Goal: Contribute content

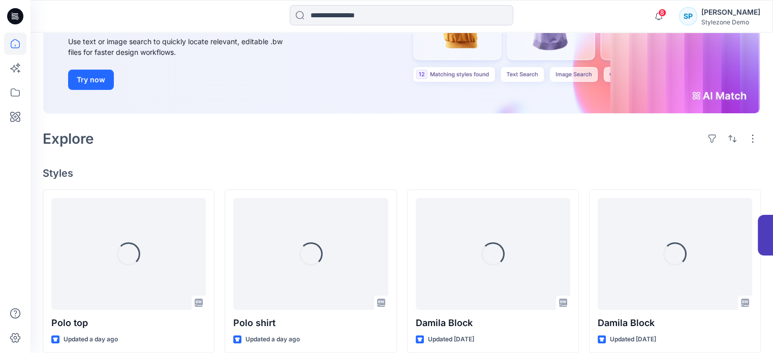
scroll to position [152, 0]
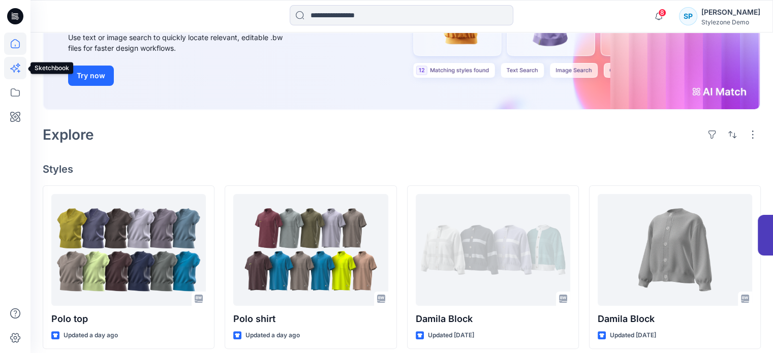
click at [15, 69] on icon at bounding box center [15, 68] width 22 height 22
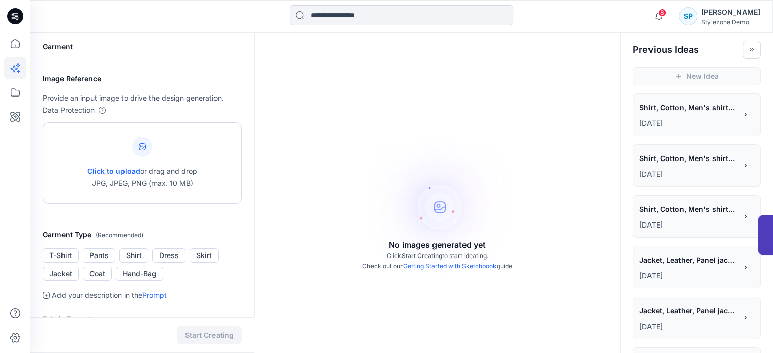
click at [140, 154] on div at bounding box center [142, 147] width 20 height 20
type input "**********"
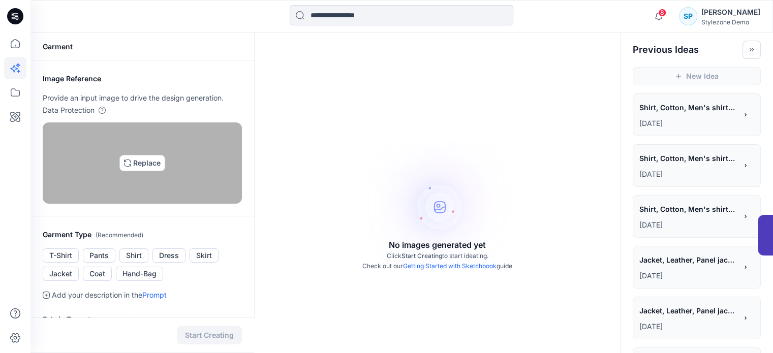
scroll to position [152, 0]
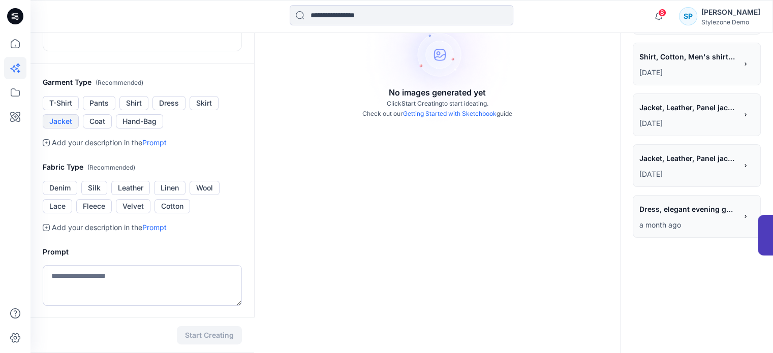
click at [60, 129] on button "Jacket" at bounding box center [61, 121] width 36 height 14
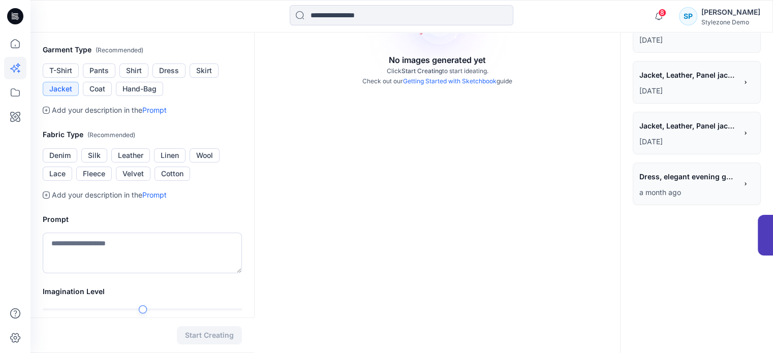
scroll to position [203, 0]
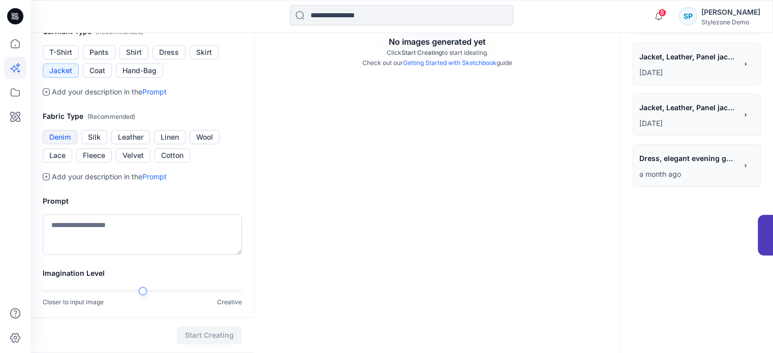
click at [69, 144] on button "Denim" at bounding box center [60, 137] width 35 height 14
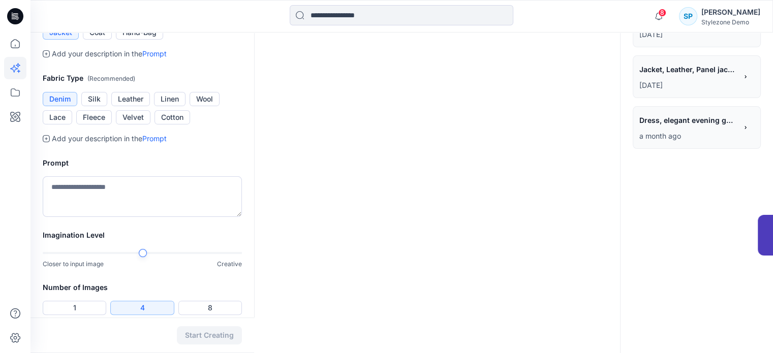
scroll to position [305, 0]
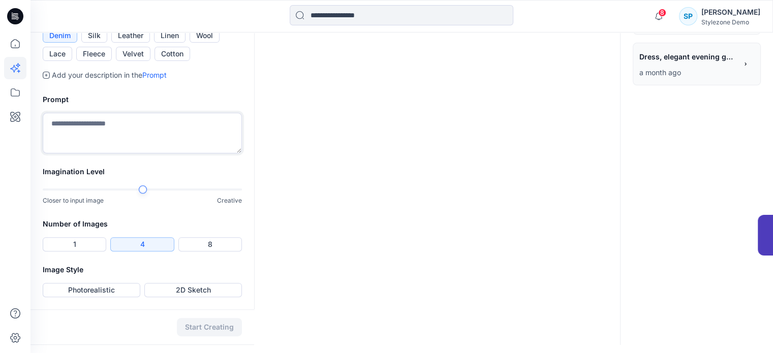
click at [182, 153] on textarea at bounding box center [142, 133] width 199 height 41
type textarea "*"
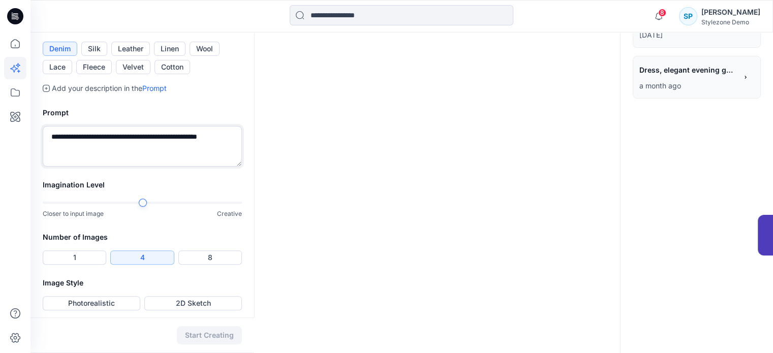
scroll to position [356, 0]
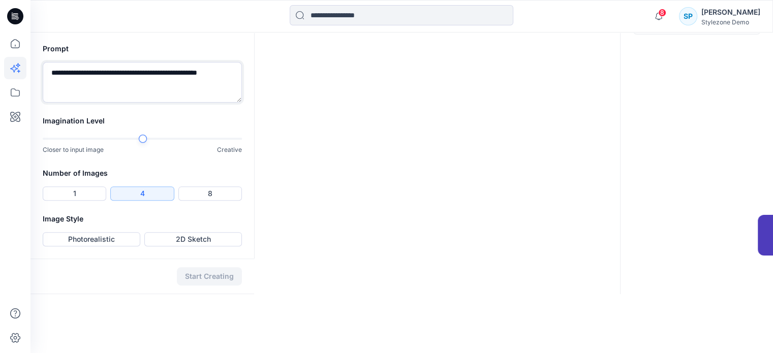
click at [188, 140] on div at bounding box center [192, 139] width 100 height 2
type textarea "**********"
click at [150, 201] on button "4" at bounding box center [142, 193] width 64 height 14
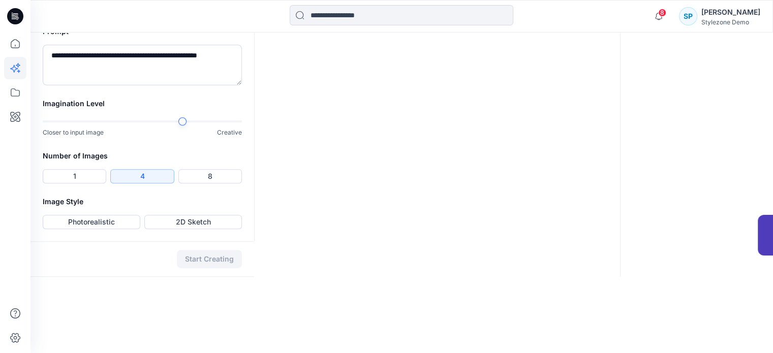
scroll to position [414, 0]
click at [132, 229] on button "Photorealistic" at bounding box center [92, 222] width 98 height 14
click at [208, 268] on button "Start Creating" at bounding box center [209, 259] width 65 height 18
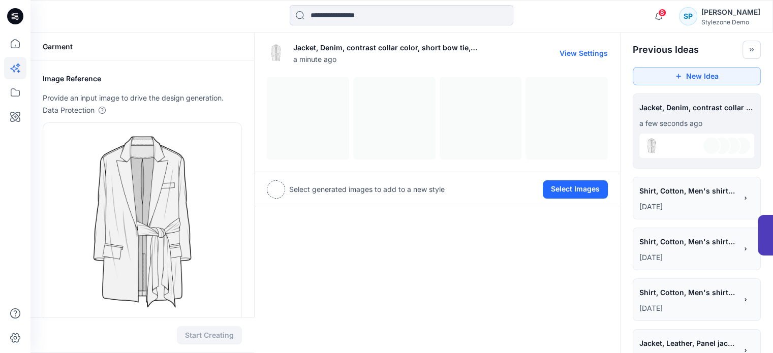
click at [586, 53] on button "View Settings" at bounding box center [583, 53] width 48 height 9
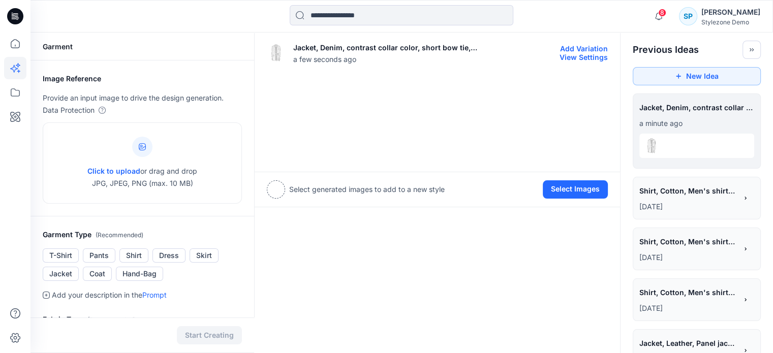
click at [363, 122] on img at bounding box center [394, 118] width 81 height 81
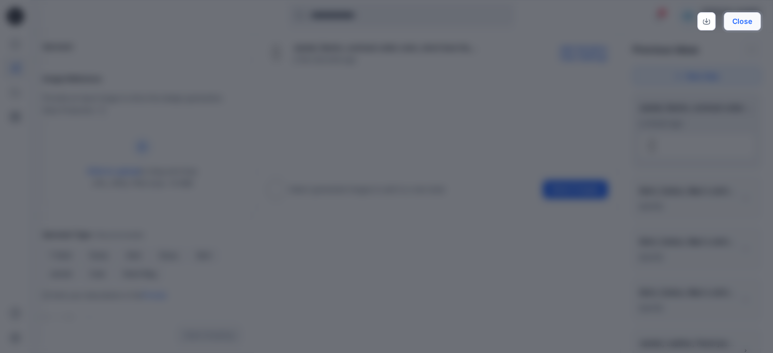
click at [740, 25] on button "Close" at bounding box center [742, 21] width 37 height 18
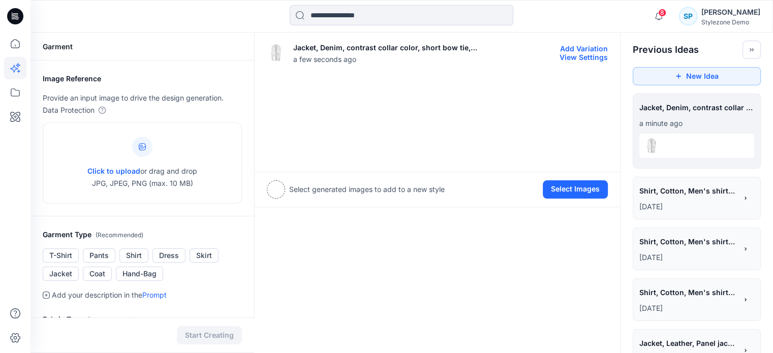
click at [693, 141] on div at bounding box center [696, 146] width 115 height 24
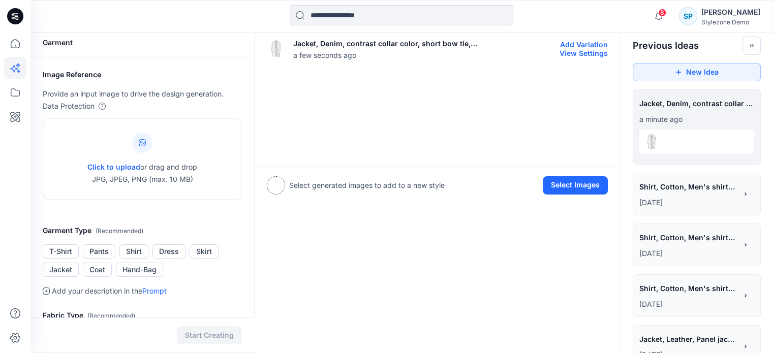
type input "**********"
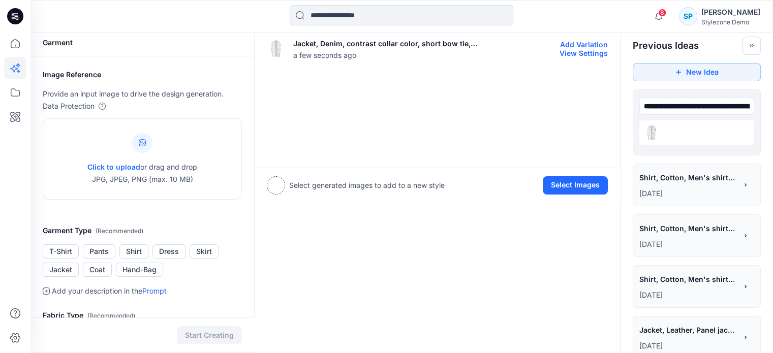
scroll to position [0, 132]
click at [673, 106] on div "**********" at bounding box center [696, 106] width 115 height 20
click at [671, 109] on input "**********" at bounding box center [696, 106] width 115 height 17
click at [451, 205] on div "Jacket, Denim, contrast collar color, short bow tie, [DEMOGRAPHIC_DATA] trench …" at bounding box center [437, 336] width 366 height 617
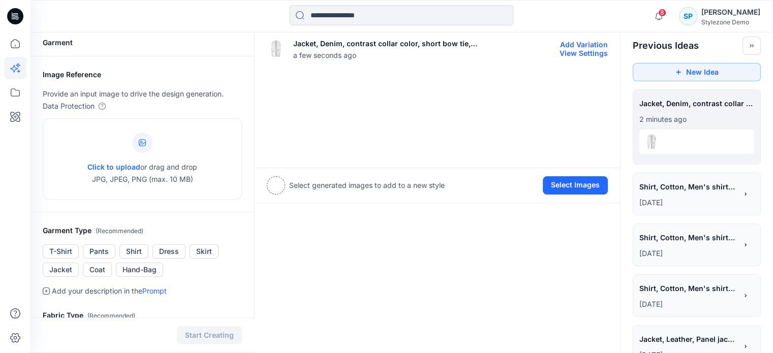
click at [569, 48] on button "Add Variation" at bounding box center [584, 44] width 48 height 9
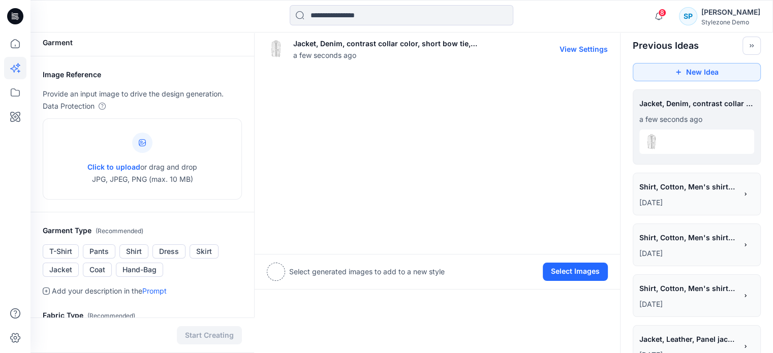
click at [330, 116] on img at bounding box center [307, 114] width 81 height 81
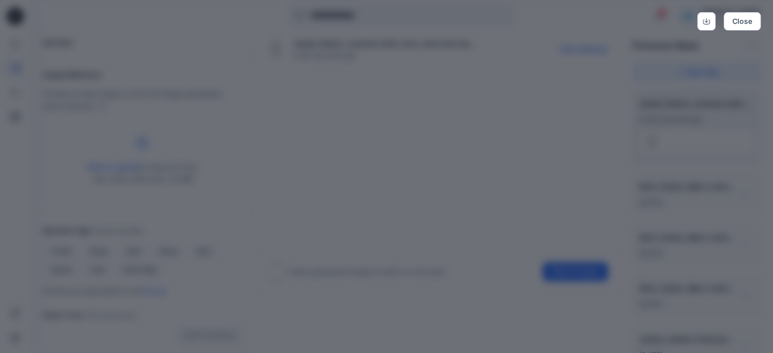
click at [330, 116] on img at bounding box center [387, 307] width 520 height 520
click at [736, 21] on button "Close" at bounding box center [742, 21] width 37 height 18
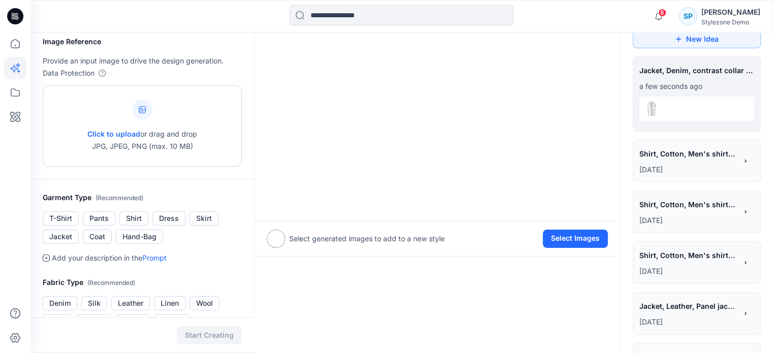
scroll to position [55, 0]
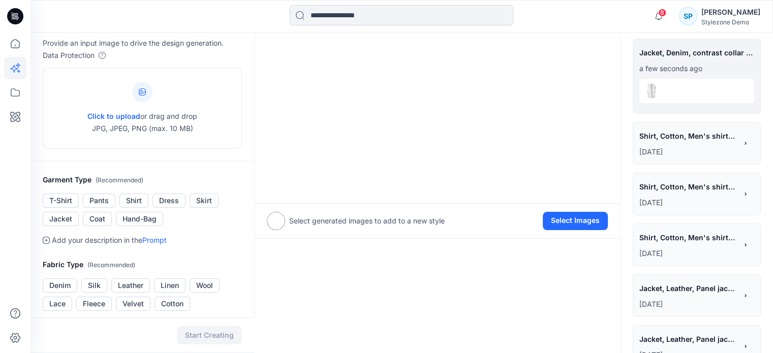
click at [159, 239] on link "Prompt" at bounding box center [154, 240] width 24 height 9
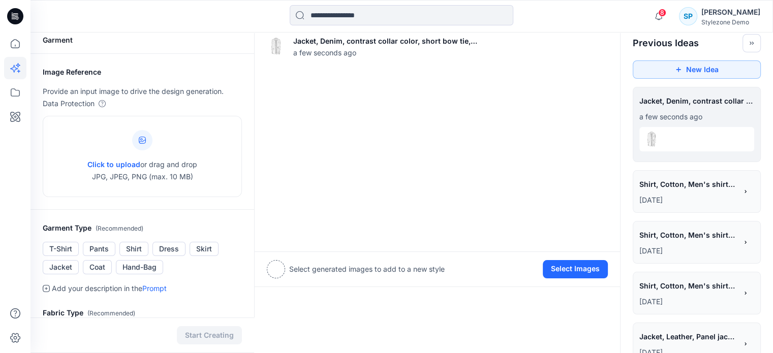
scroll to position [0, 0]
